Goal: Task Accomplishment & Management: Use online tool/utility

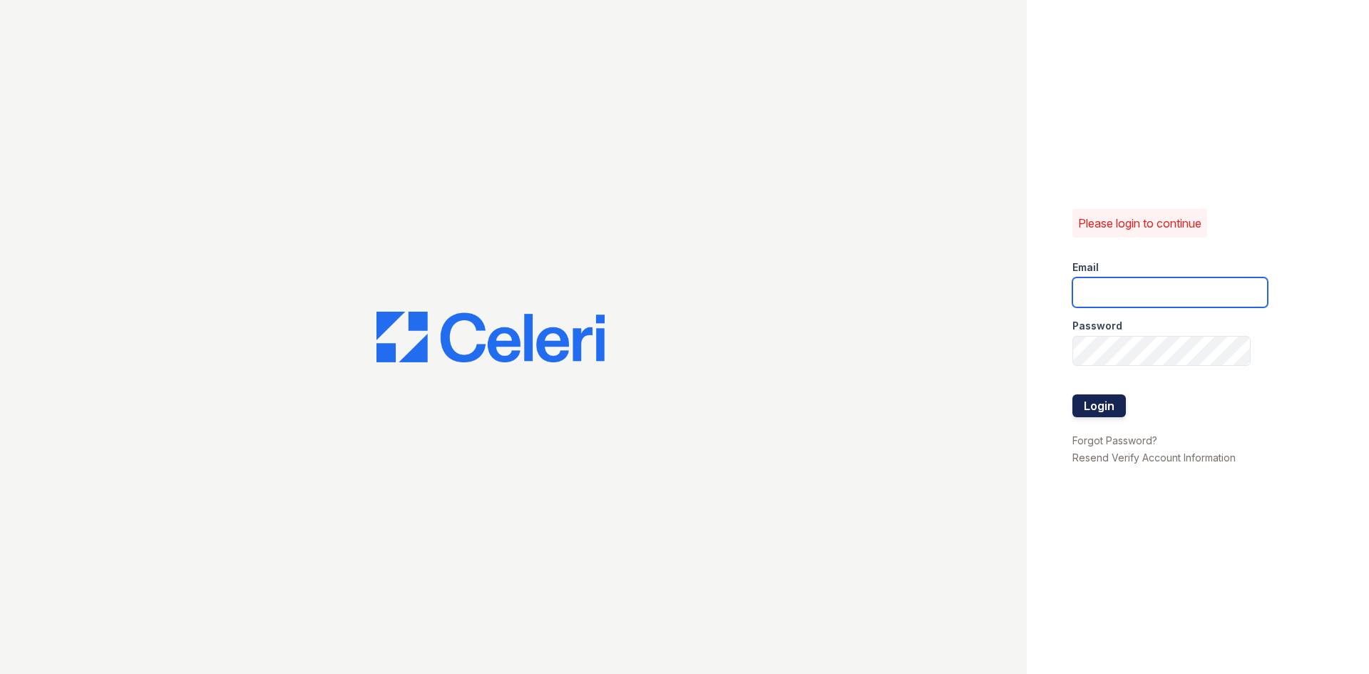
type input "[EMAIL_ADDRESS][DOMAIN_NAME]"
click at [1097, 410] on button "Login" at bounding box center [1099, 405] width 53 height 23
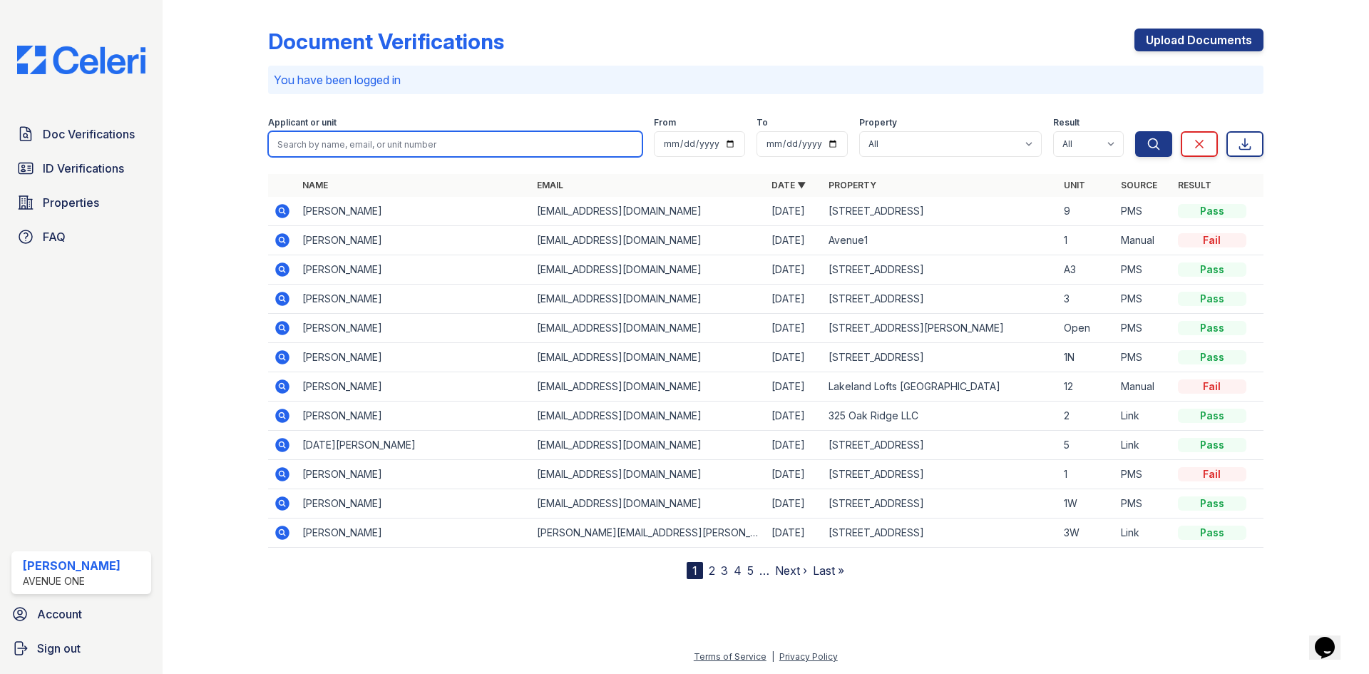
click at [393, 140] on input "search" at bounding box center [455, 144] width 374 height 26
click at [333, 145] on input "search" at bounding box center [455, 144] width 374 height 26
type input "841"
click at [1135, 131] on button "Search" at bounding box center [1153, 144] width 37 height 26
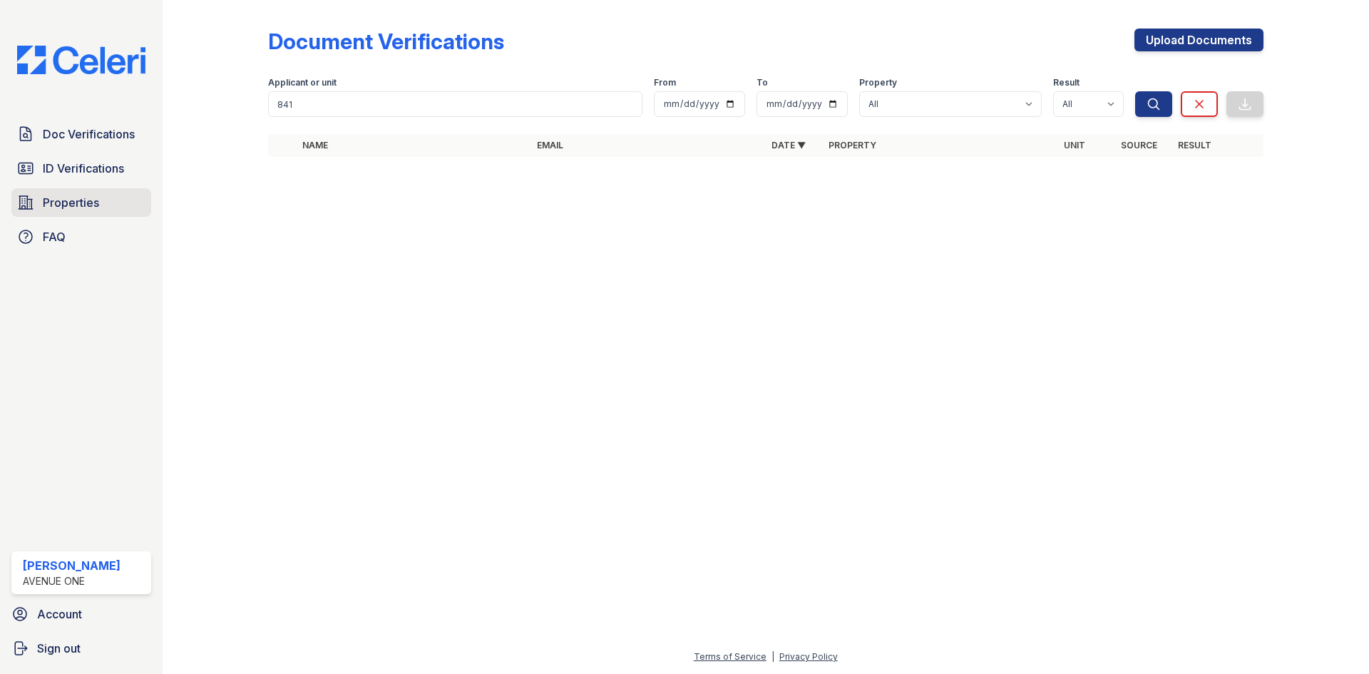
click at [52, 209] on span "Properties" at bounding box center [71, 202] width 56 height 17
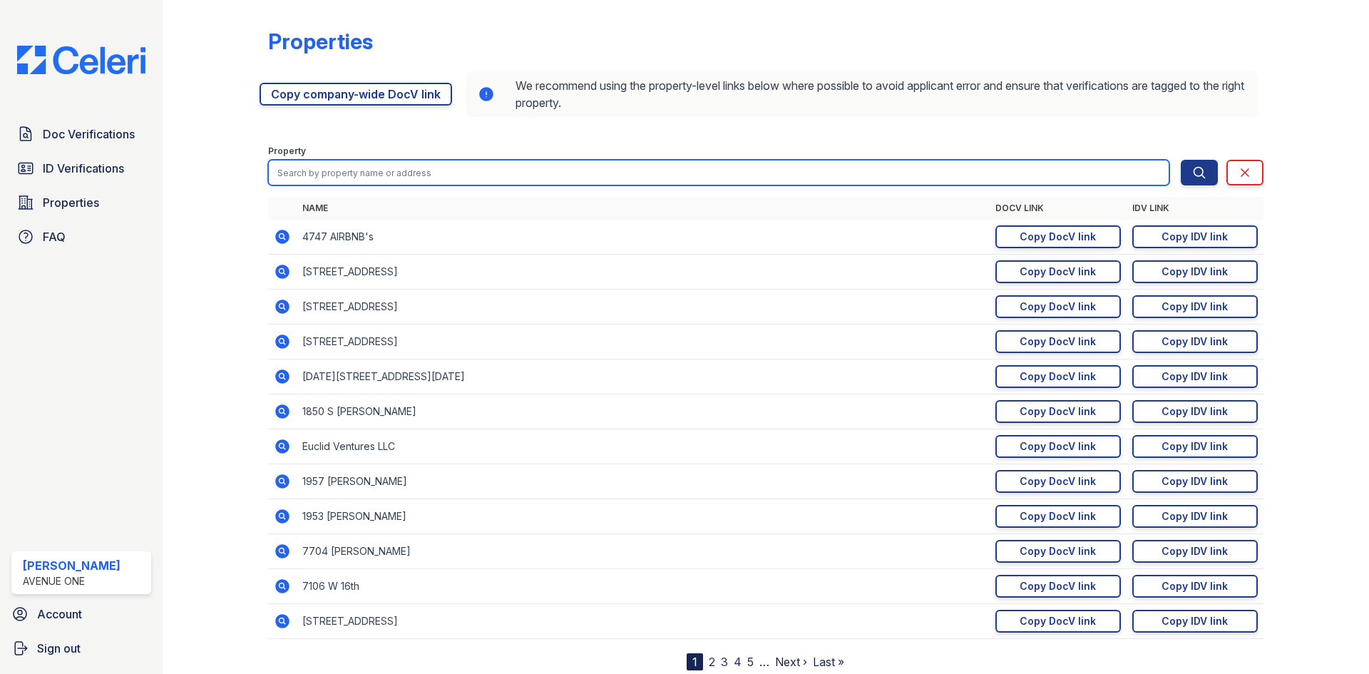
click at [369, 172] on input "search" at bounding box center [718, 173] width 901 height 26
type input "841"
click at [1181, 160] on button "Search" at bounding box center [1199, 173] width 37 height 26
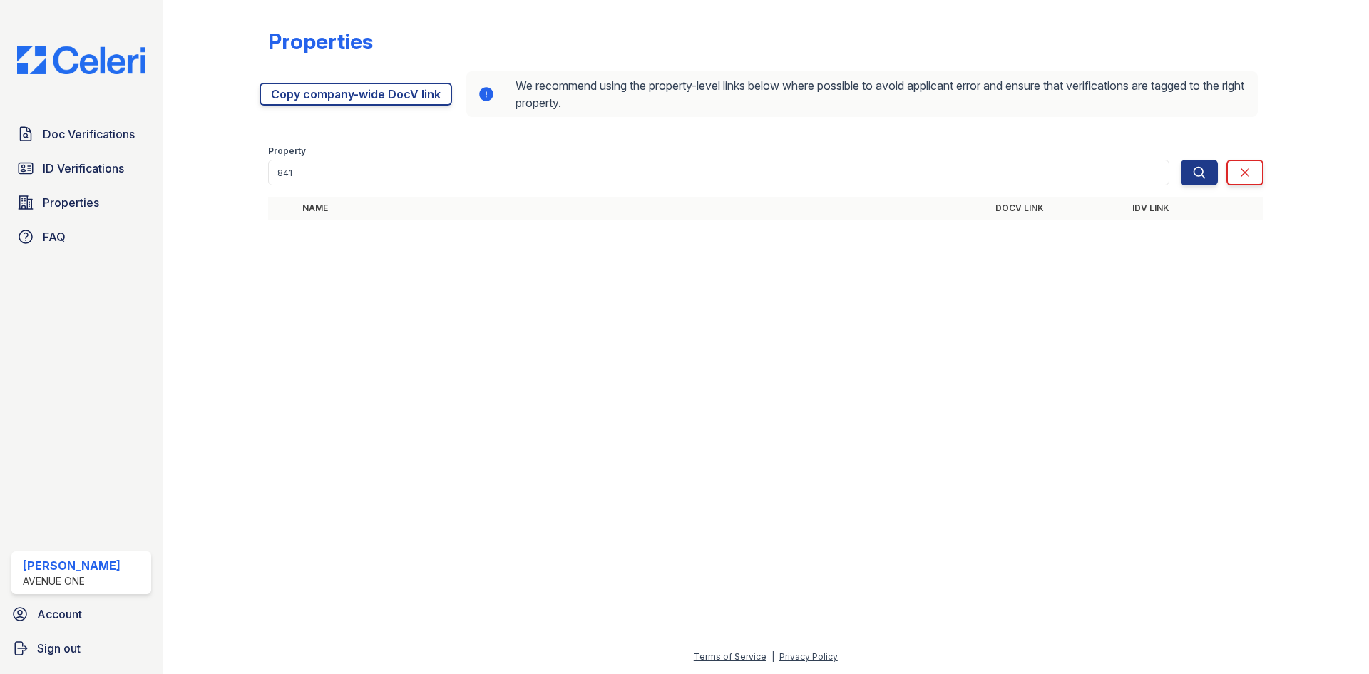
click at [1120, 392] on div at bounding box center [765, 453] width 1161 height 392
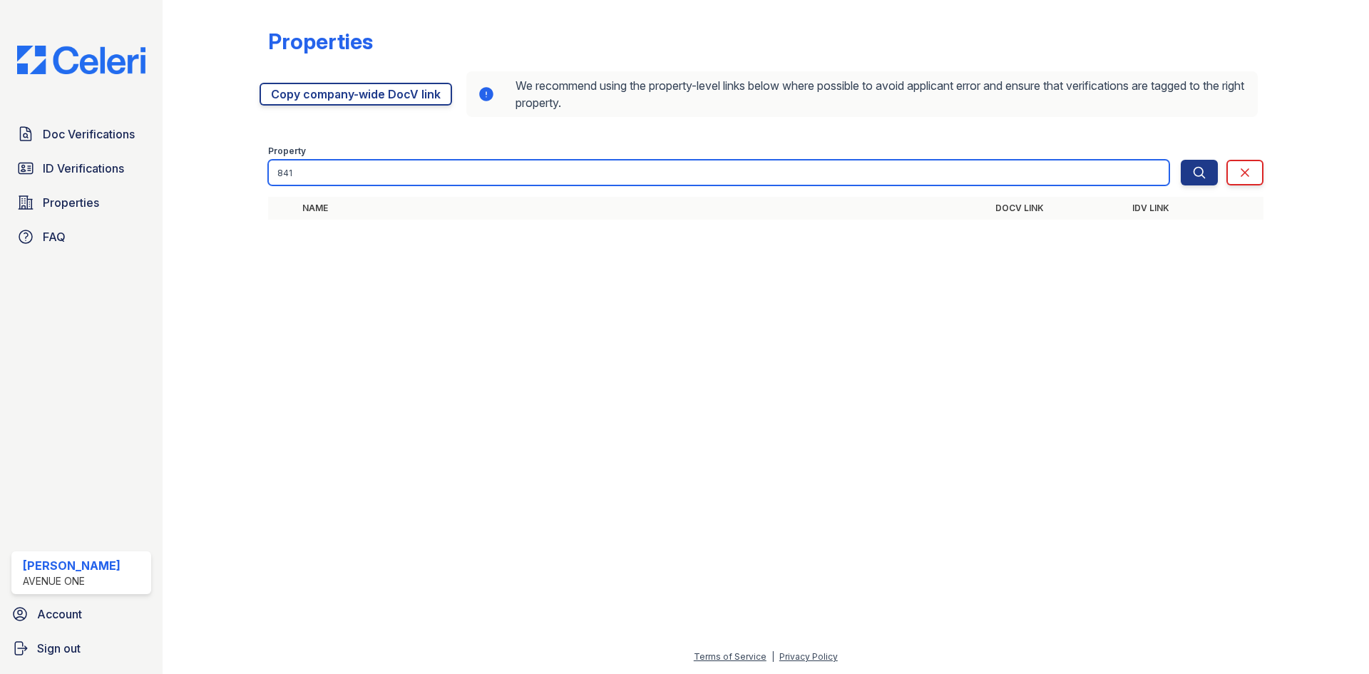
click at [464, 163] on input "841" at bounding box center [718, 173] width 901 height 26
type input "841"
drag, startPoint x: 348, startPoint y: 169, endPoint x: 88, endPoint y: 151, distance: 260.2
click at [88, 151] on div "Doc Verifications ID Verifications Properties FAQ Marina Robles Avenue One Acco…" at bounding box center [684, 337] width 1369 height 674
type input "6105"
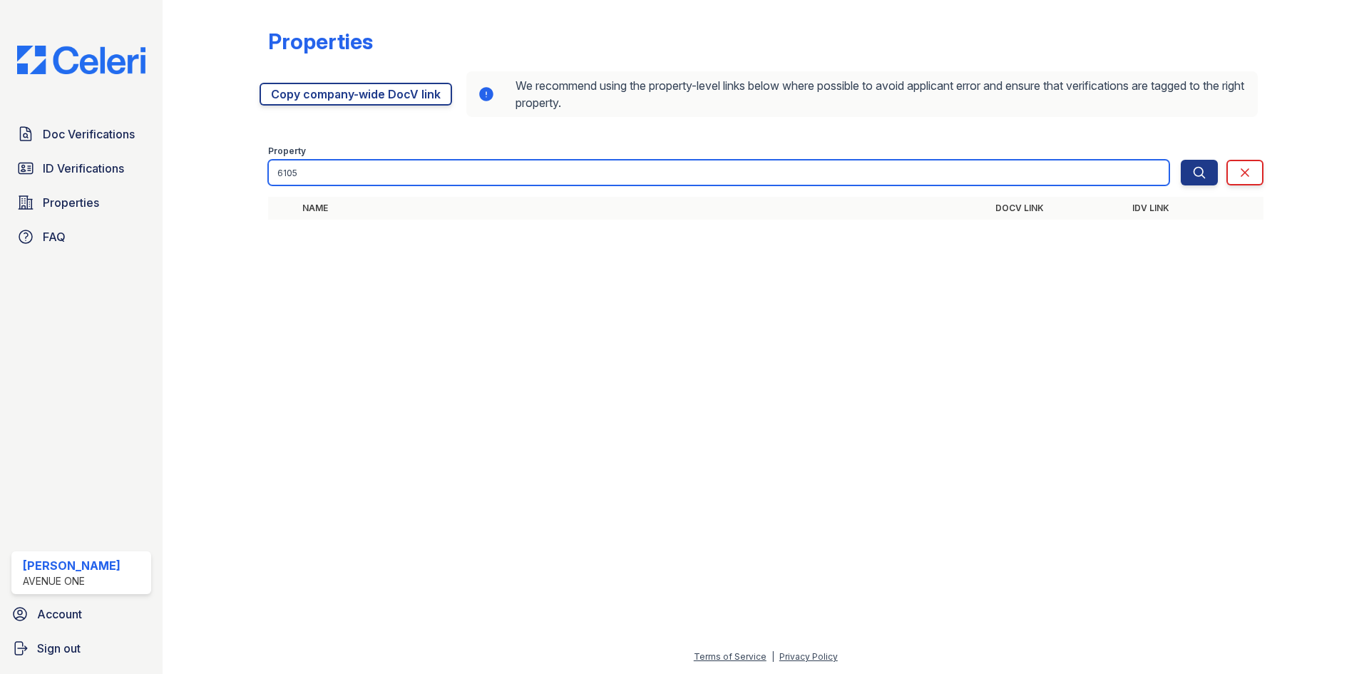
click at [1181, 160] on button "Search" at bounding box center [1199, 173] width 37 height 26
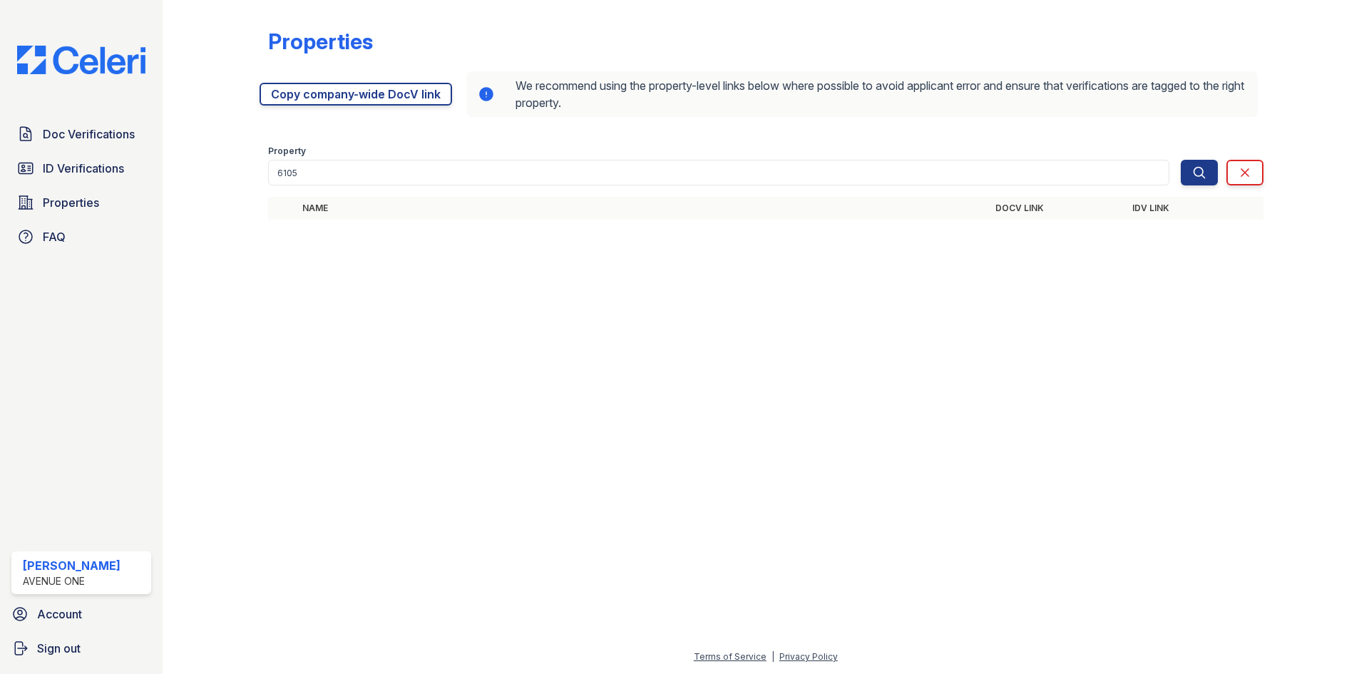
click at [412, 153] on div "Property" at bounding box center [718, 152] width 901 height 14
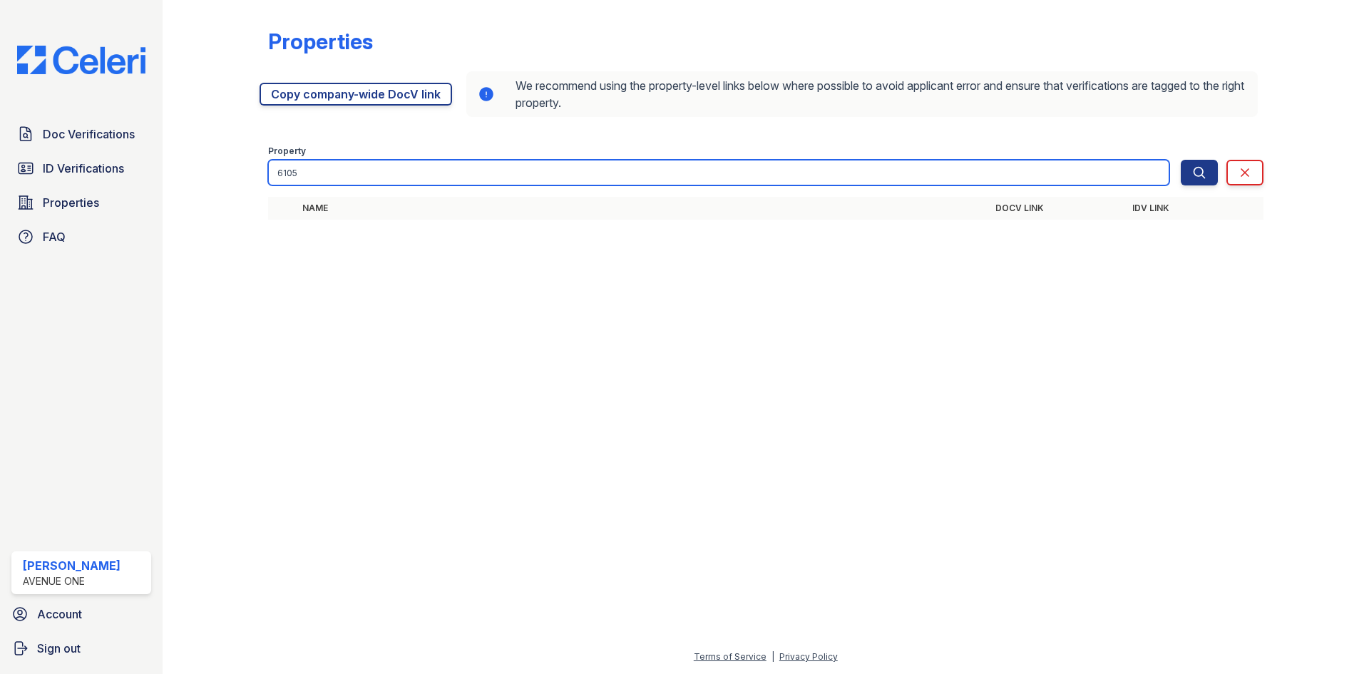
click at [409, 172] on input "6105" at bounding box center [718, 173] width 901 height 26
type input "6"
type input "6701-05"
click at [1181, 160] on button "Search" at bounding box center [1199, 173] width 37 height 26
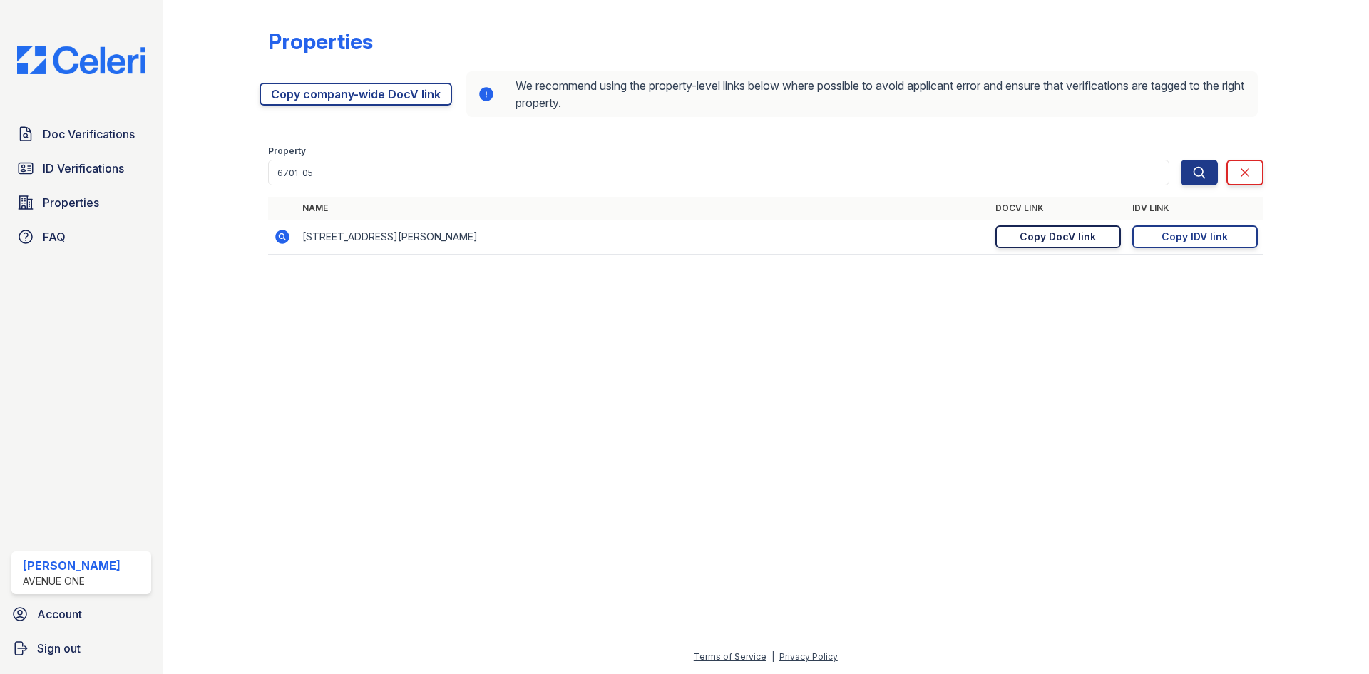
click at [1033, 240] on div "Copy DocV link" at bounding box center [1058, 237] width 76 height 14
click at [1207, 232] on div "Copy IDV link" at bounding box center [1195, 237] width 66 height 14
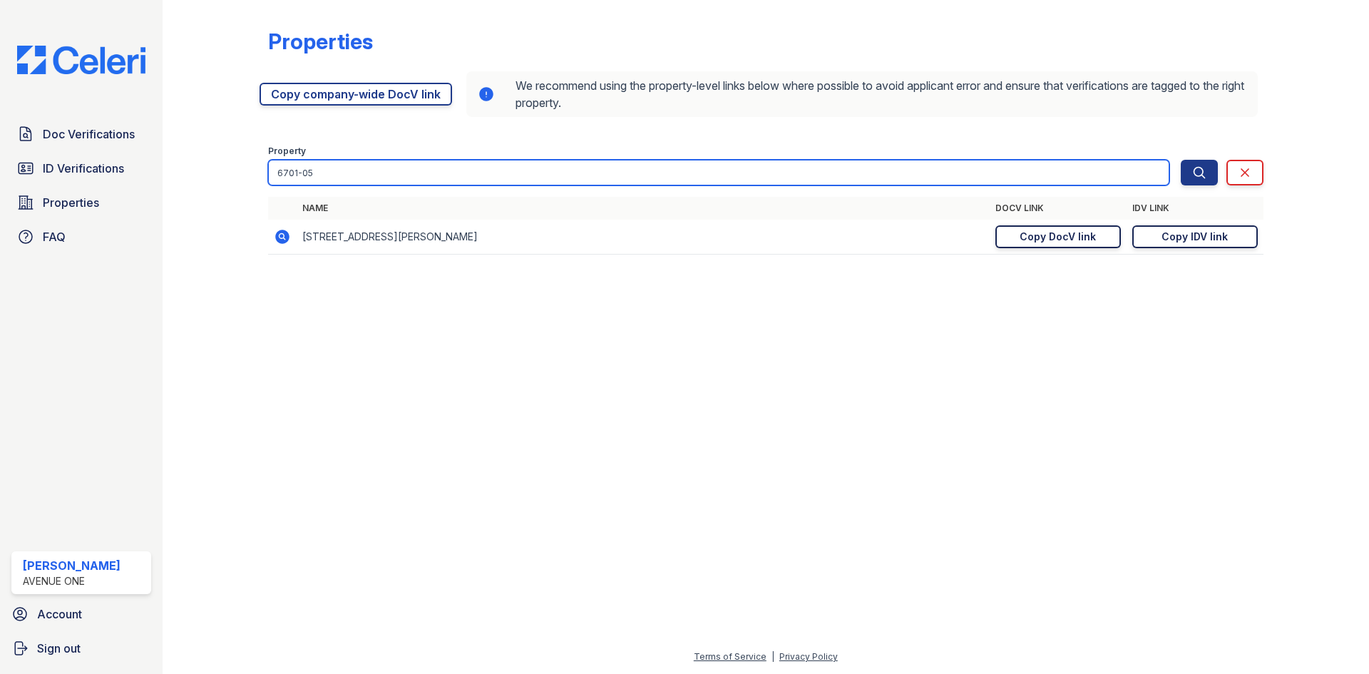
drag, startPoint x: 407, startPoint y: 166, endPoint x: 136, endPoint y: 221, distance: 276.5
click at [136, 221] on div "Doc Verifications ID Verifications Properties FAQ Marina Robles Avenue One Acco…" at bounding box center [684, 337] width 1369 height 674
type input "3"
type input "harlem"
click at [1181, 160] on button "Search" at bounding box center [1199, 173] width 37 height 26
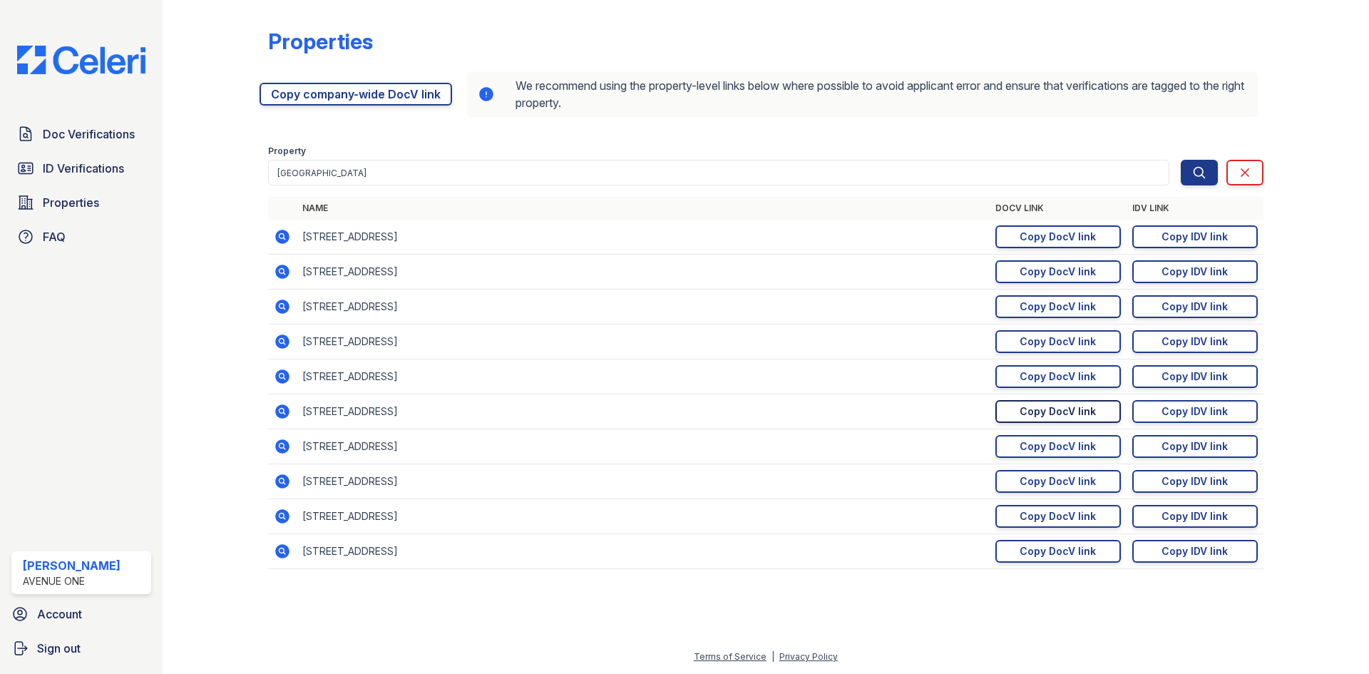
click at [1028, 416] on div "Copy DocV link" at bounding box center [1058, 411] width 76 height 14
click at [1182, 409] on div "Copy IDV link" at bounding box center [1195, 411] width 66 height 14
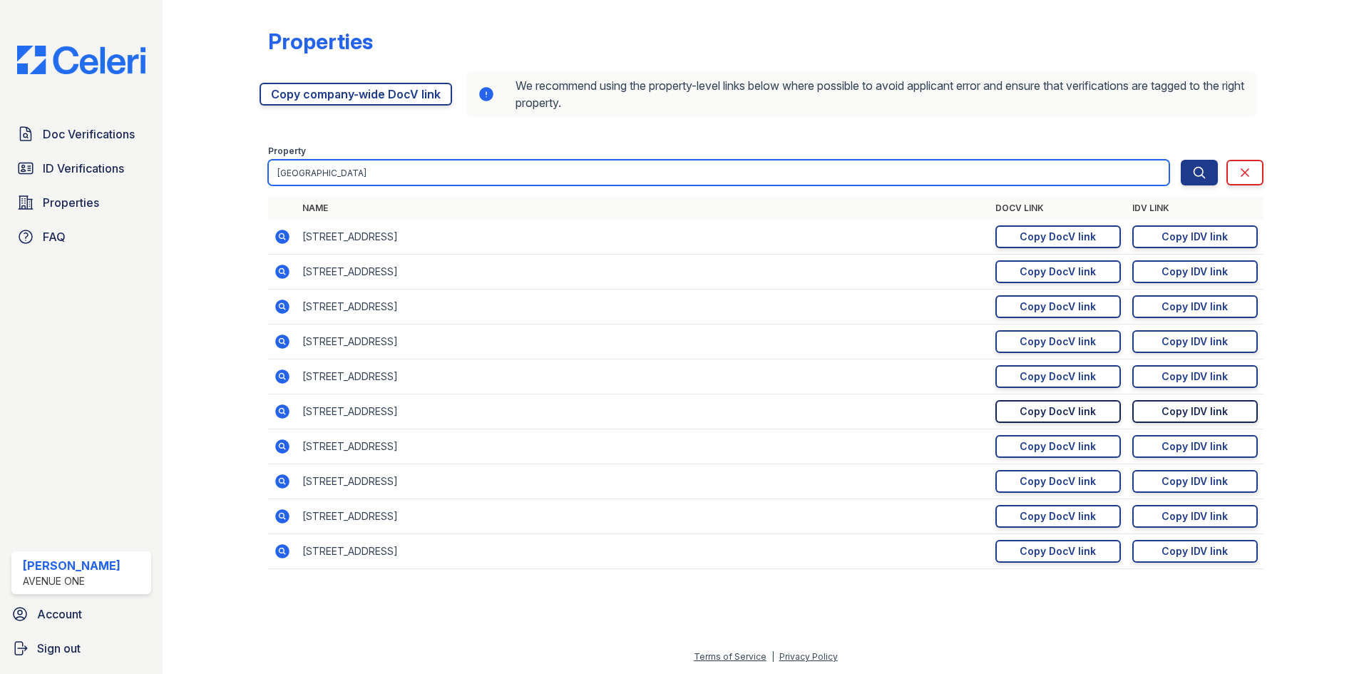
drag, startPoint x: 404, startPoint y: 174, endPoint x: 205, endPoint y: 175, distance: 199.0
click at [205, 175] on div "Properties https://app.getceleri.com/957357c3-e977-41c4-859f-2cc2fdc7caa2/submi…" at bounding box center [765, 303] width 1161 height 606
type input "5544"
click at [1181, 160] on button "Search" at bounding box center [1199, 173] width 37 height 26
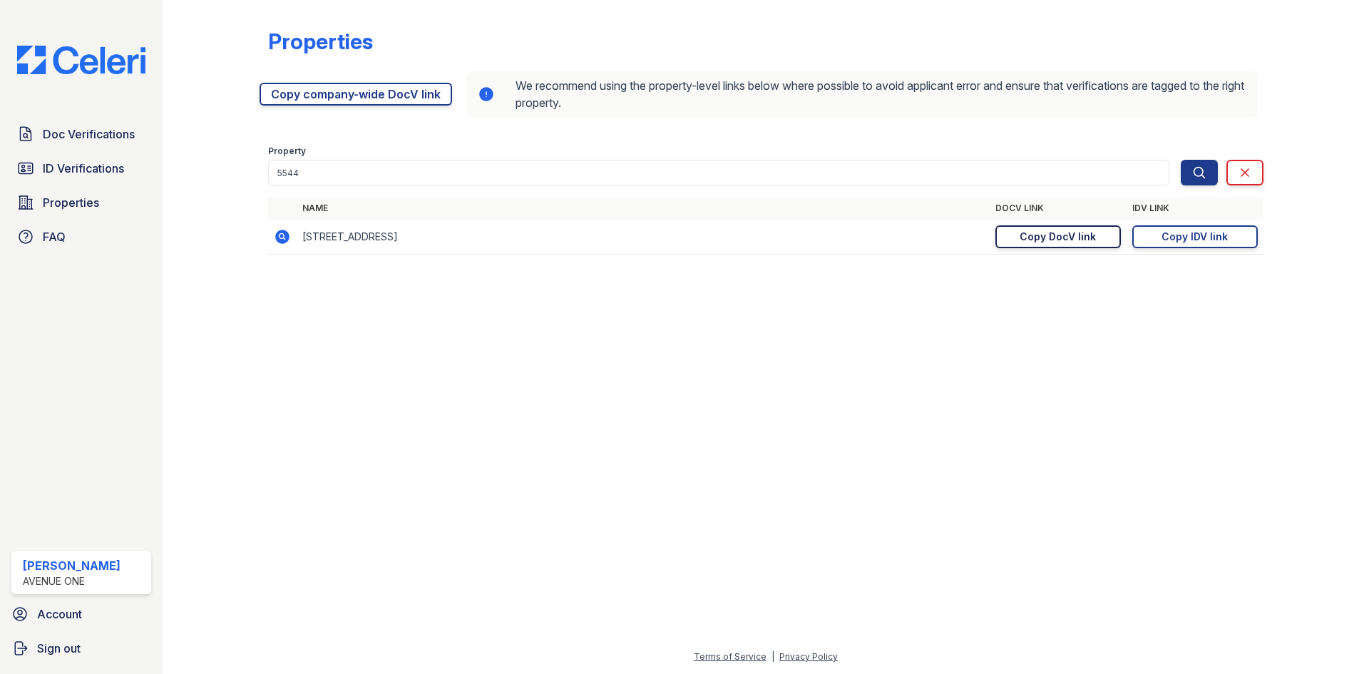
click at [1045, 232] on div "Copy DocV link" at bounding box center [1058, 237] width 76 height 14
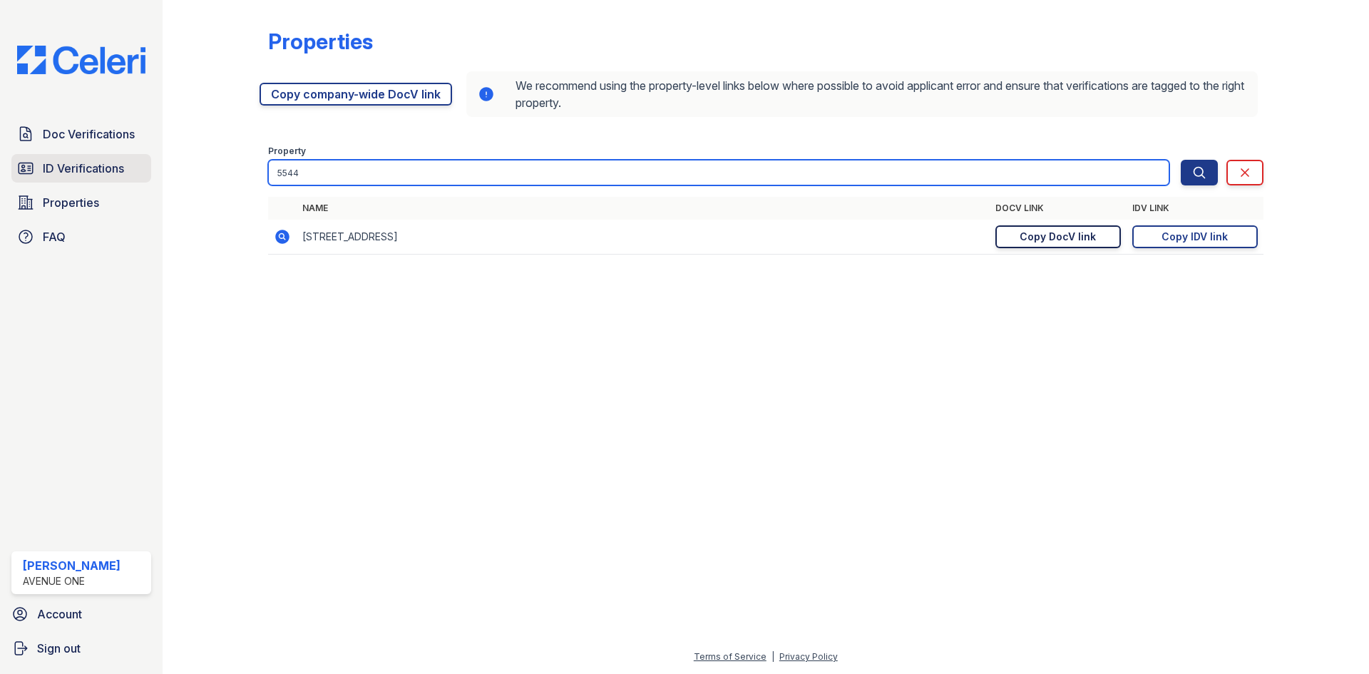
drag, startPoint x: 347, startPoint y: 168, endPoint x: 96, endPoint y: 163, distance: 251.8
click at [96, 163] on div "Doc Verifications ID Verifications Properties FAQ Marina Robles Avenue One Acco…" at bounding box center [684, 337] width 1369 height 674
type input "448"
click at [1181, 160] on button "Search" at bounding box center [1199, 173] width 37 height 26
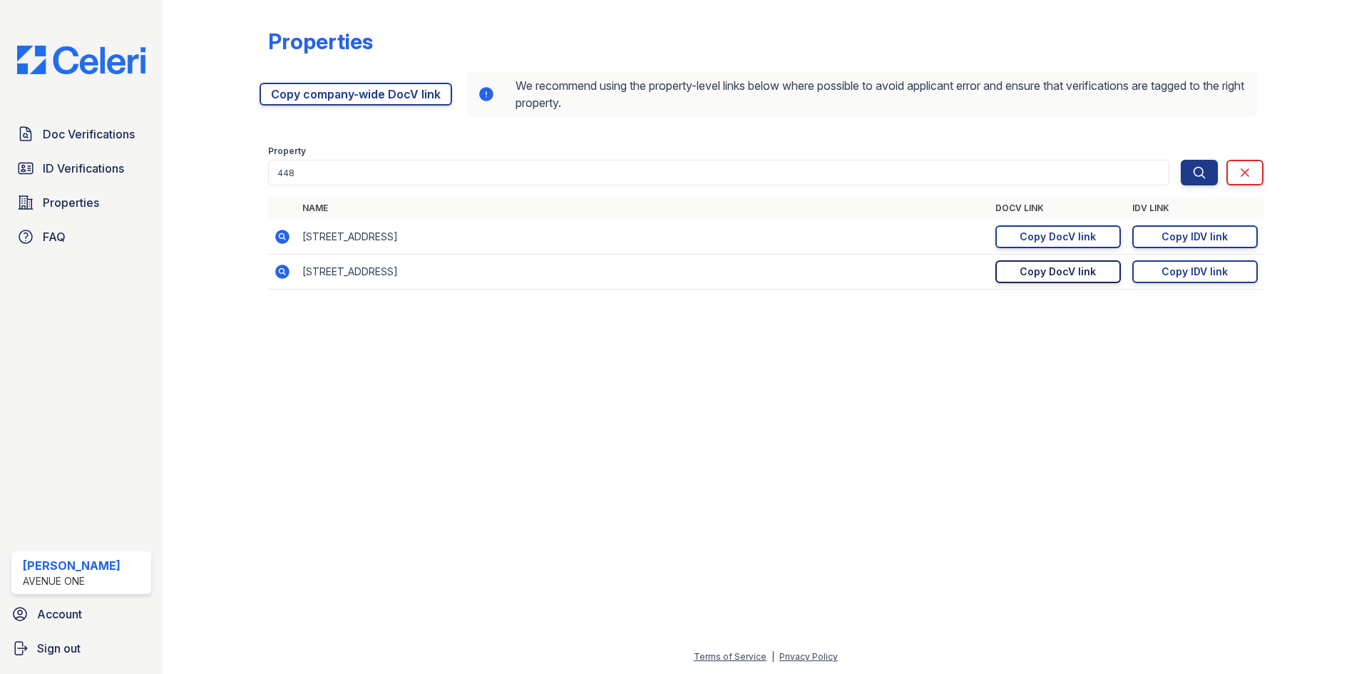
click at [1069, 274] on div "Copy DocV link" at bounding box center [1058, 272] width 76 height 14
click at [1195, 267] on div "Copy IDV link" at bounding box center [1195, 272] width 66 height 14
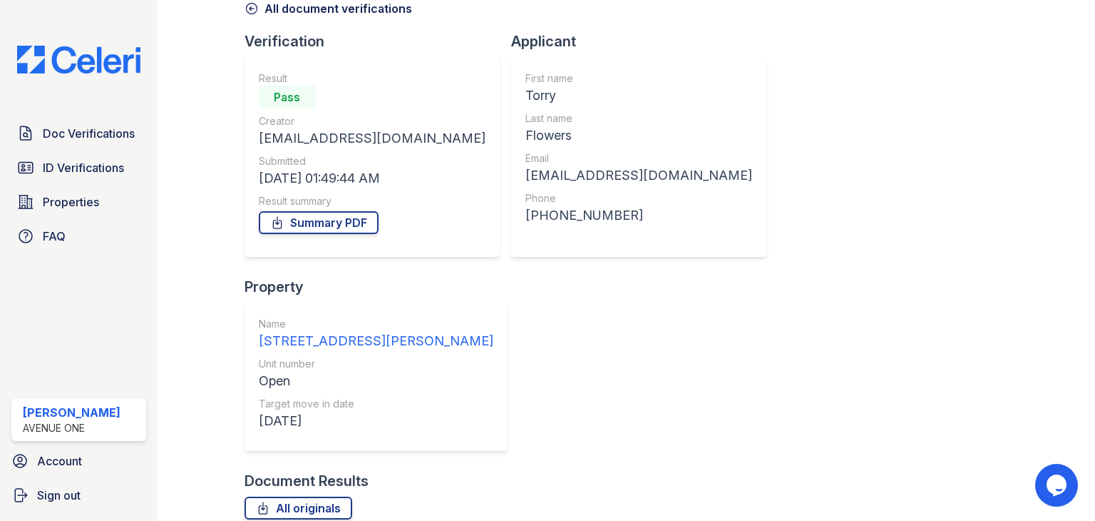
scroll to position [71, 0]
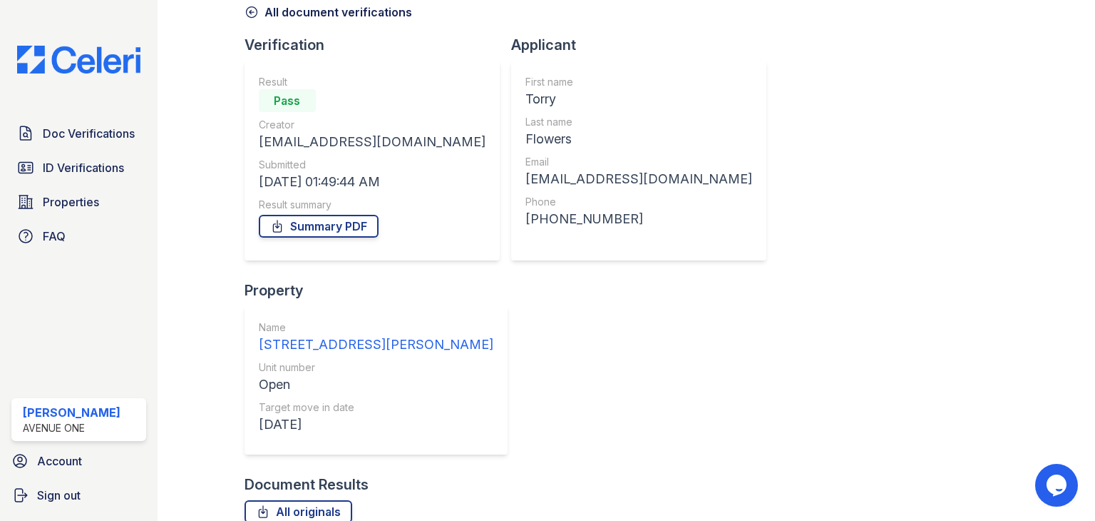
click at [349, 220] on link "Summary PDF" at bounding box center [319, 226] width 120 height 23
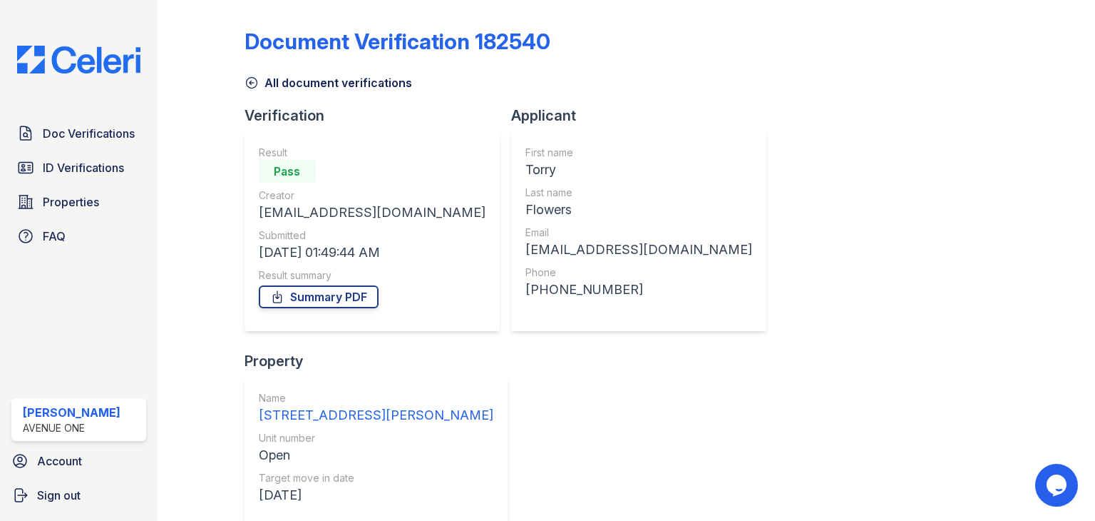
scroll to position [71, 0]
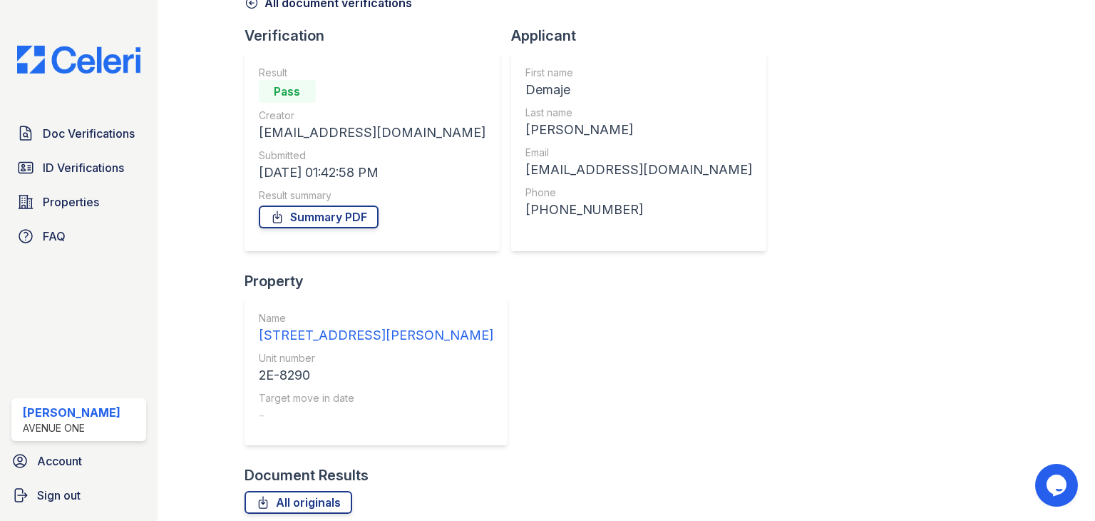
click at [338, 218] on link "Summary PDF" at bounding box center [319, 216] width 120 height 23
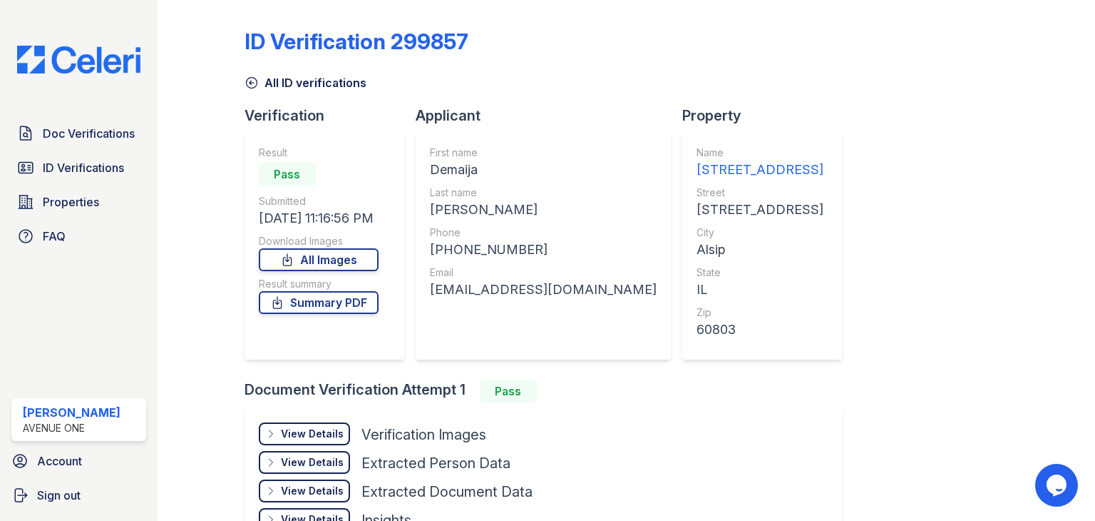
scroll to position [96, 0]
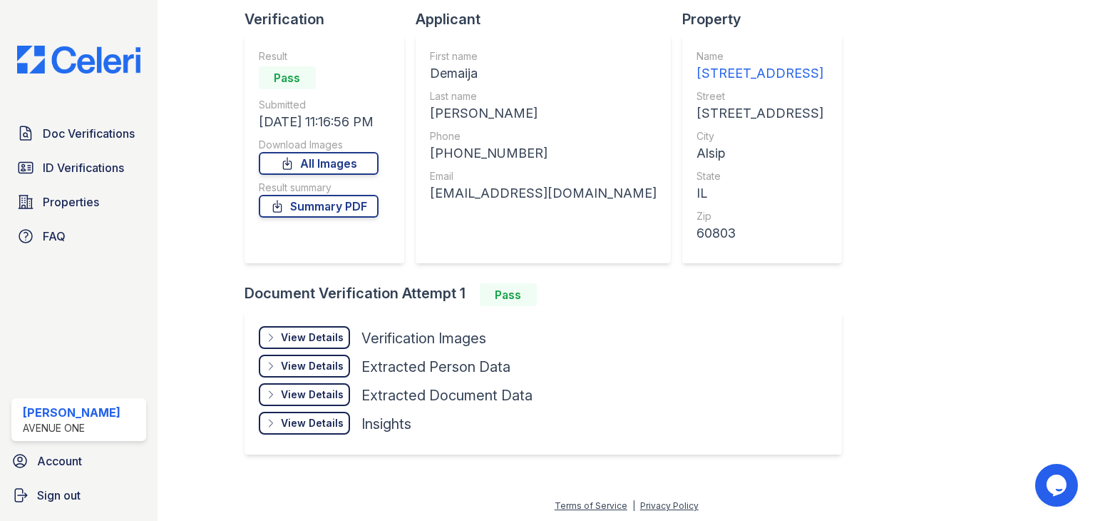
drag, startPoint x: 339, startPoint y: 165, endPoint x: 620, endPoint y: 199, distance: 282.3
click at [339, 165] on link "All Images" at bounding box center [319, 163] width 120 height 23
click at [337, 205] on link "Summary PDF" at bounding box center [319, 206] width 120 height 23
